Goal: Information Seeking & Learning: Learn about a topic

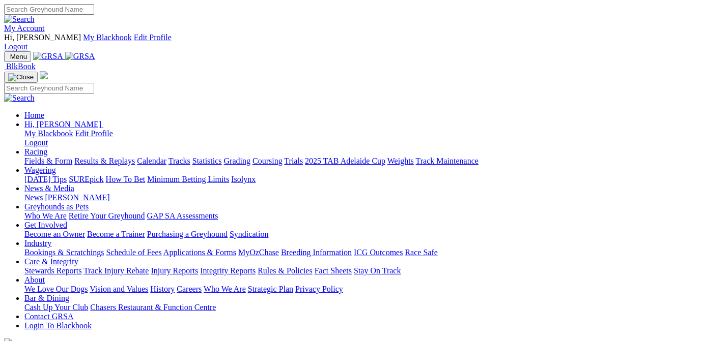
click at [133, 157] on link "Results & Replays" at bounding box center [104, 161] width 61 height 9
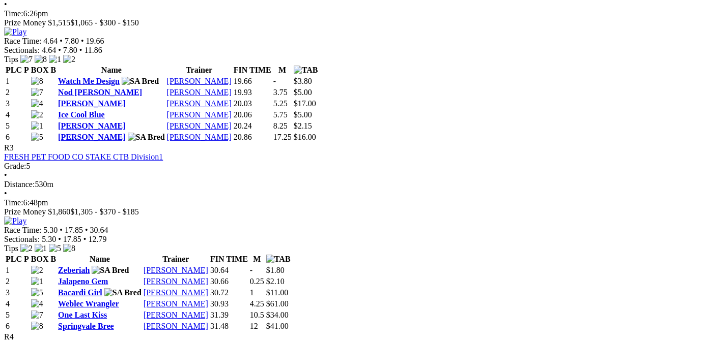
scroll to position [717, 0]
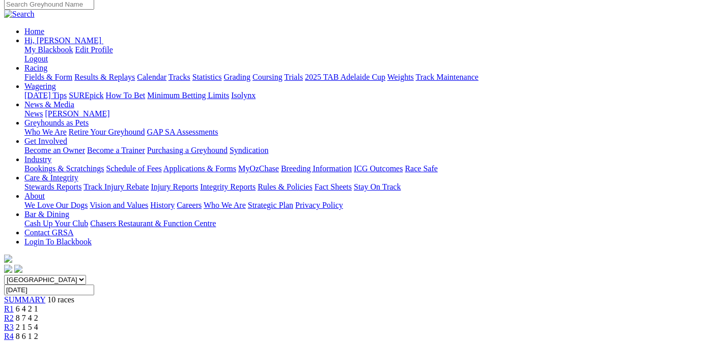
scroll to position [0, 0]
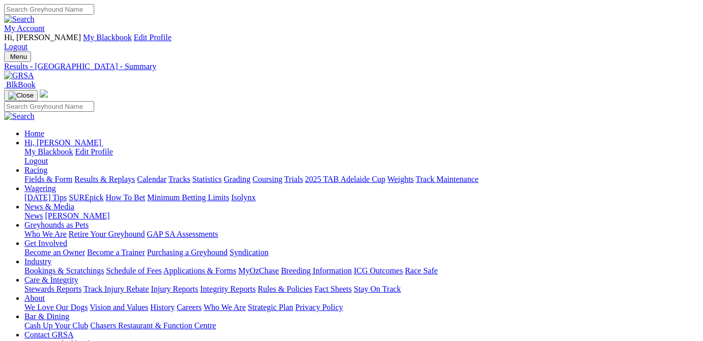
click at [47, 175] on link "Fields & Form" at bounding box center [48, 179] width 48 height 9
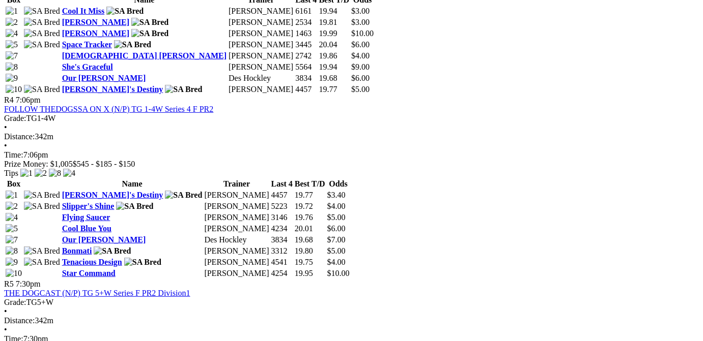
scroll to position [973, 0]
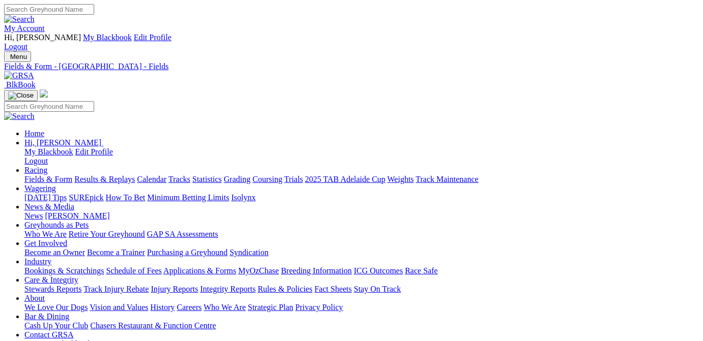
click at [46, 175] on link "Fields & Form" at bounding box center [48, 179] width 48 height 9
click at [41, 175] on link "Fields & Form" at bounding box center [48, 179] width 48 height 9
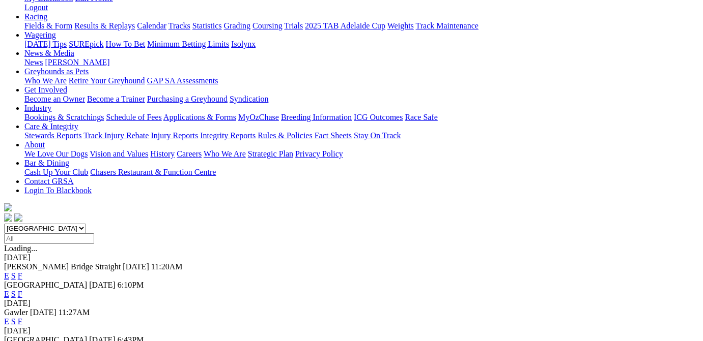
click at [22, 317] on link "F" at bounding box center [20, 321] width 5 height 9
